Goal: Task Accomplishment & Management: Manage account settings

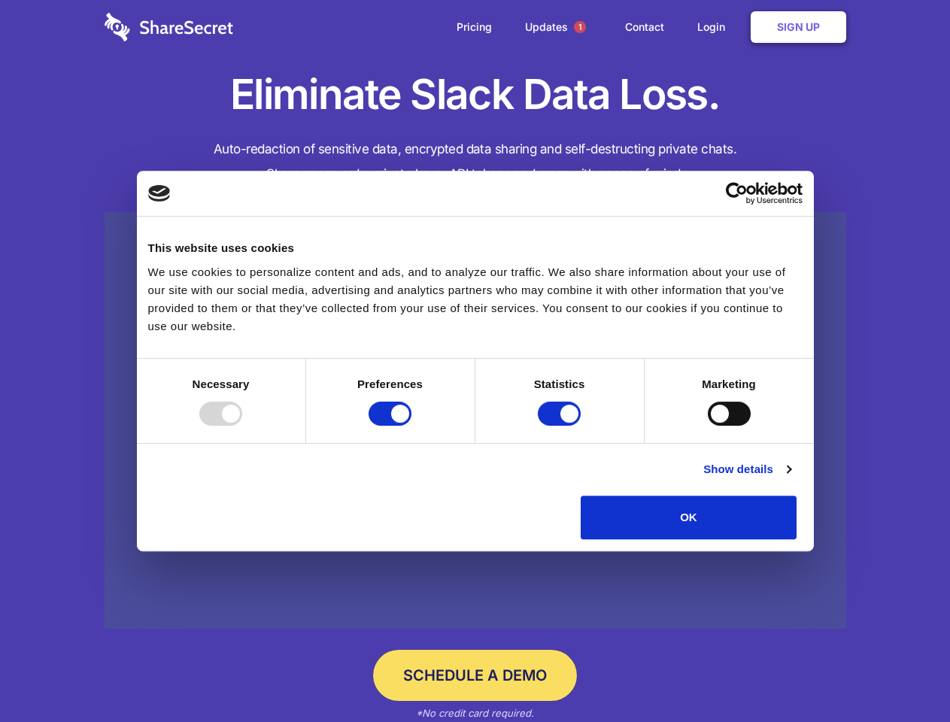
click at [242, 426] on div at bounding box center [220, 414] width 43 height 24
click at [412, 426] on input "Preferences" at bounding box center [390, 414] width 43 height 24
checkbox input "false"
click at [561, 426] on input "Statistics" at bounding box center [559, 414] width 43 height 24
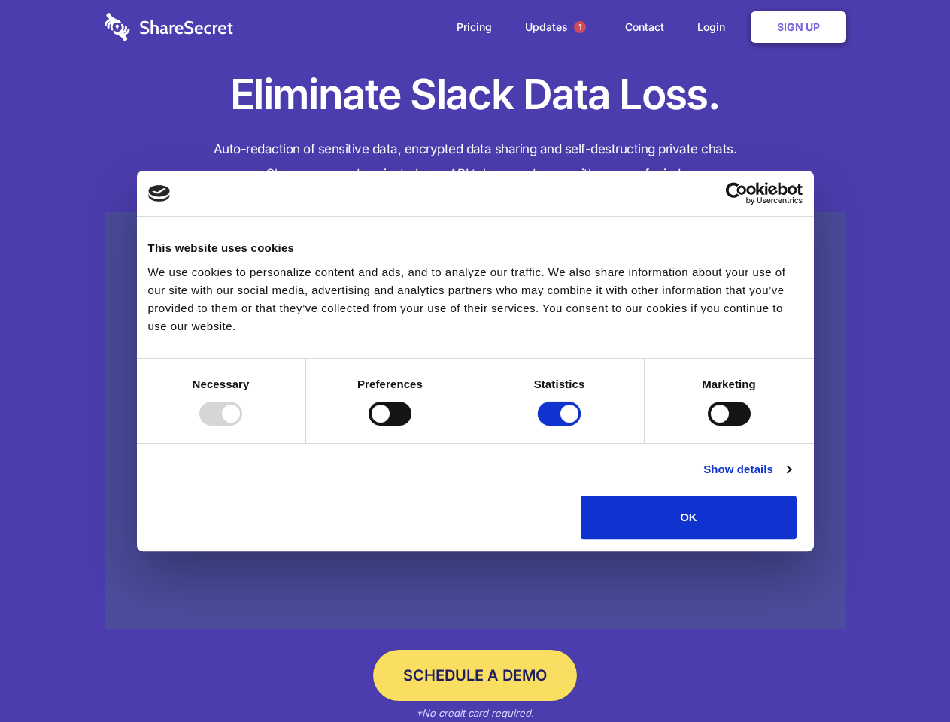
checkbox input "false"
click at [708, 426] on input "Marketing" at bounding box center [729, 414] width 43 height 24
checkbox input "true"
click at [791, 479] on link "Show details" at bounding box center [747, 469] width 87 height 18
